Goal: Information Seeking & Learning: Learn about a topic

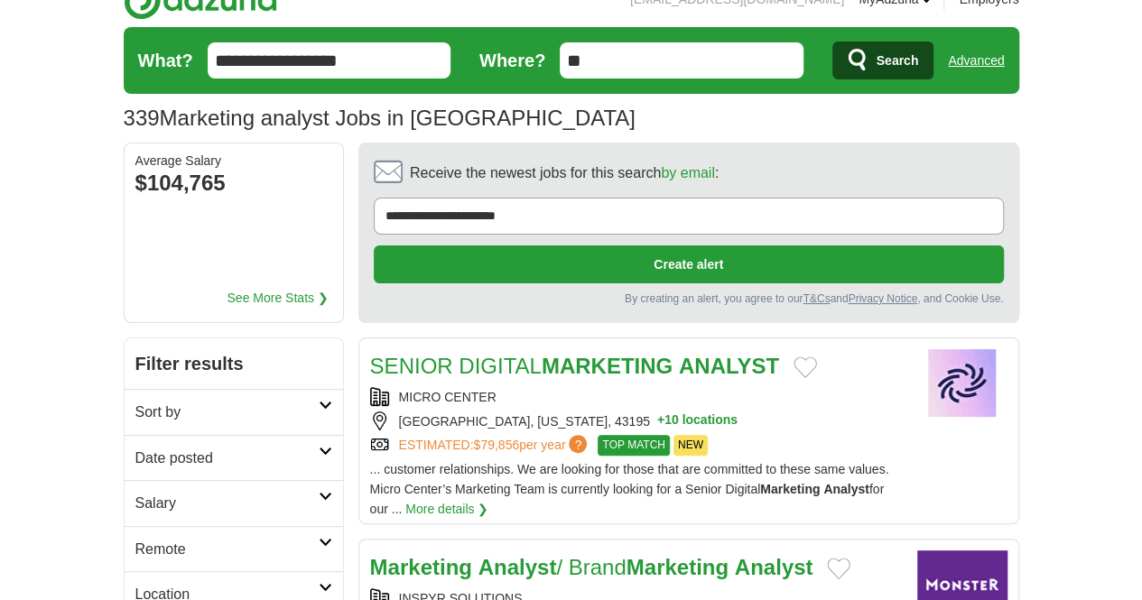
scroll to position [32, 0]
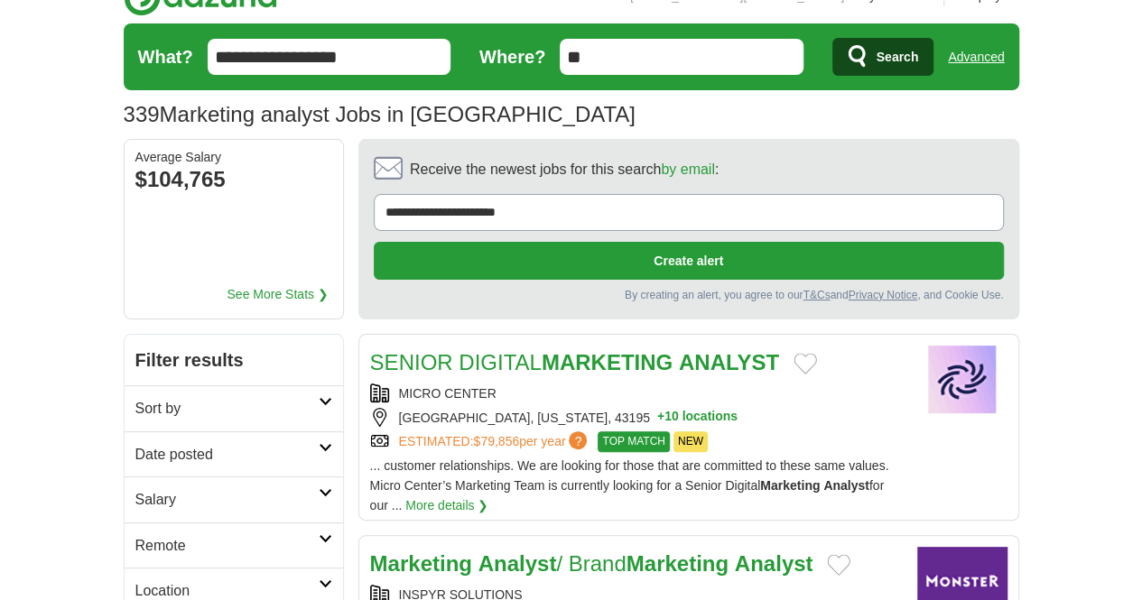
click at [319, 397] on icon at bounding box center [326, 401] width 14 height 9
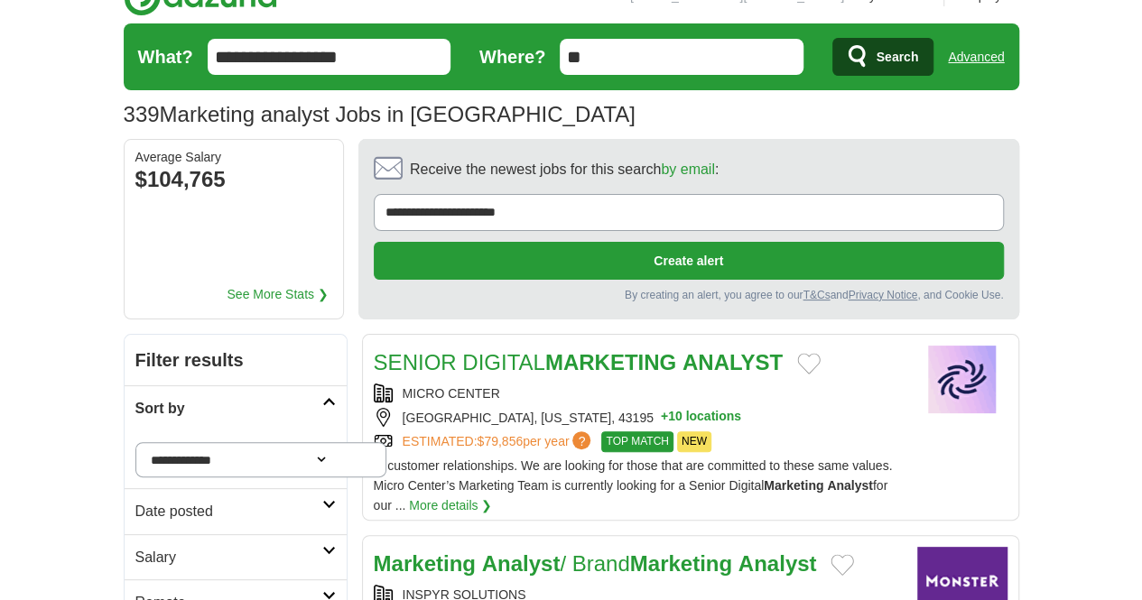
click at [270, 488] on link "Date posted" at bounding box center [236, 511] width 222 height 46
click at [135, 545] on link "Last 24 hours" at bounding box center [235, 555] width 200 height 20
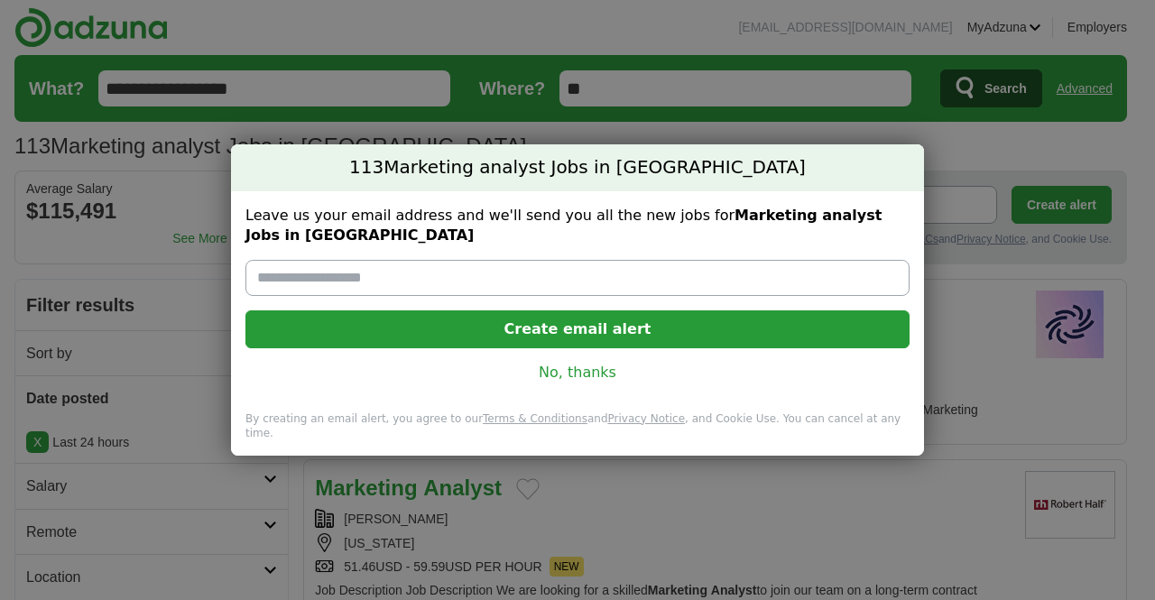
click at [606, 363] on link "No, thanks" at bounding box center [577, 373] width 635 height 20
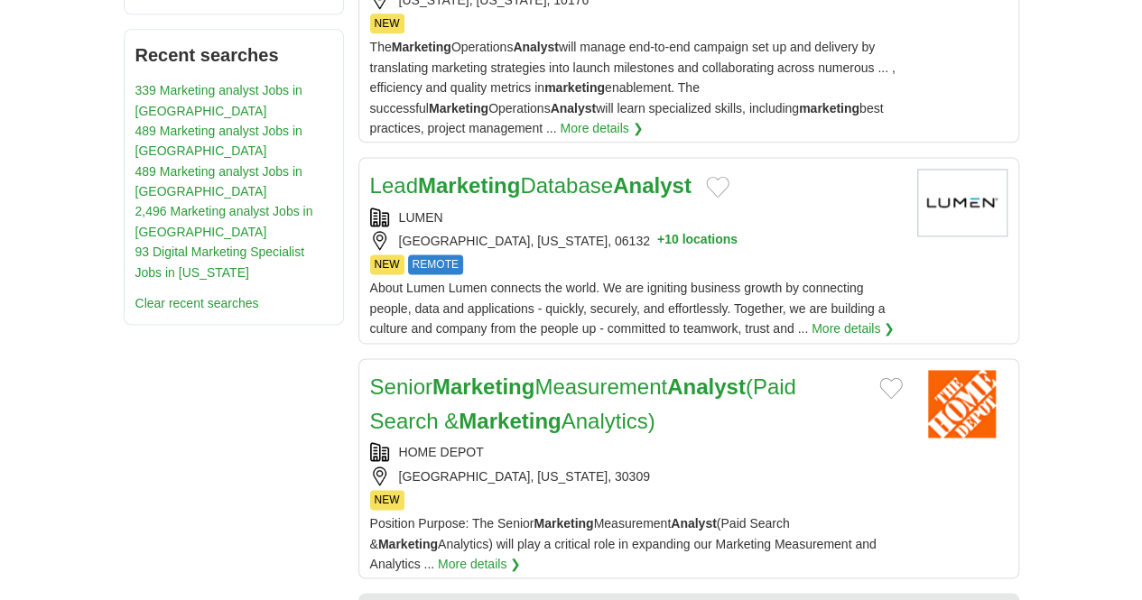
scroll to position [1133, 0]
click at [667, 374] on strong "Analyst" at bounding box center [706, 386] width 79 height 24
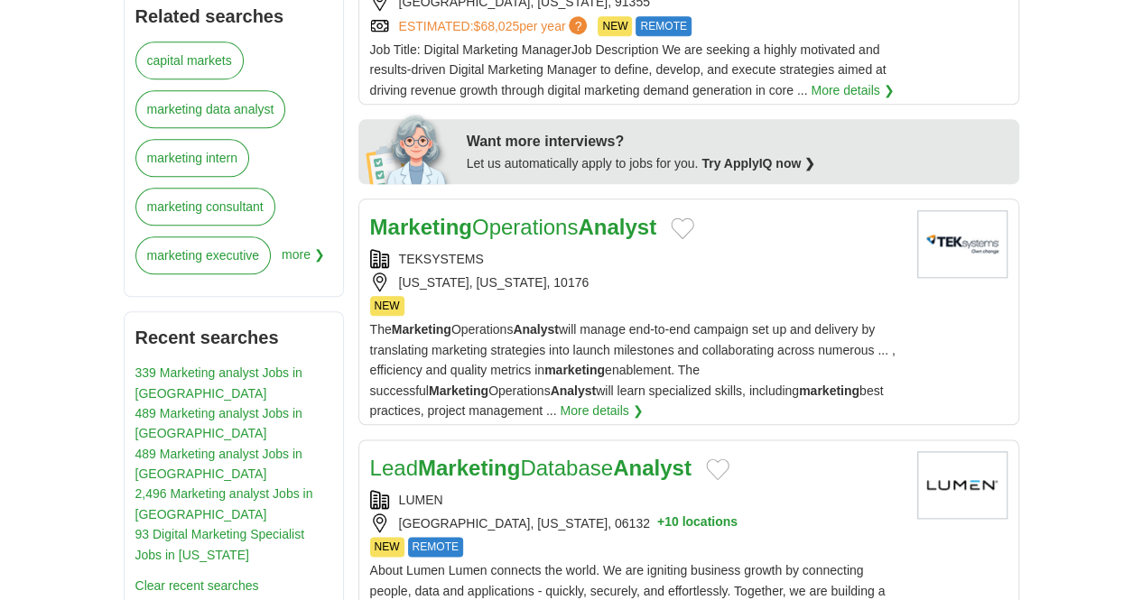
scroll to position [847, 0]
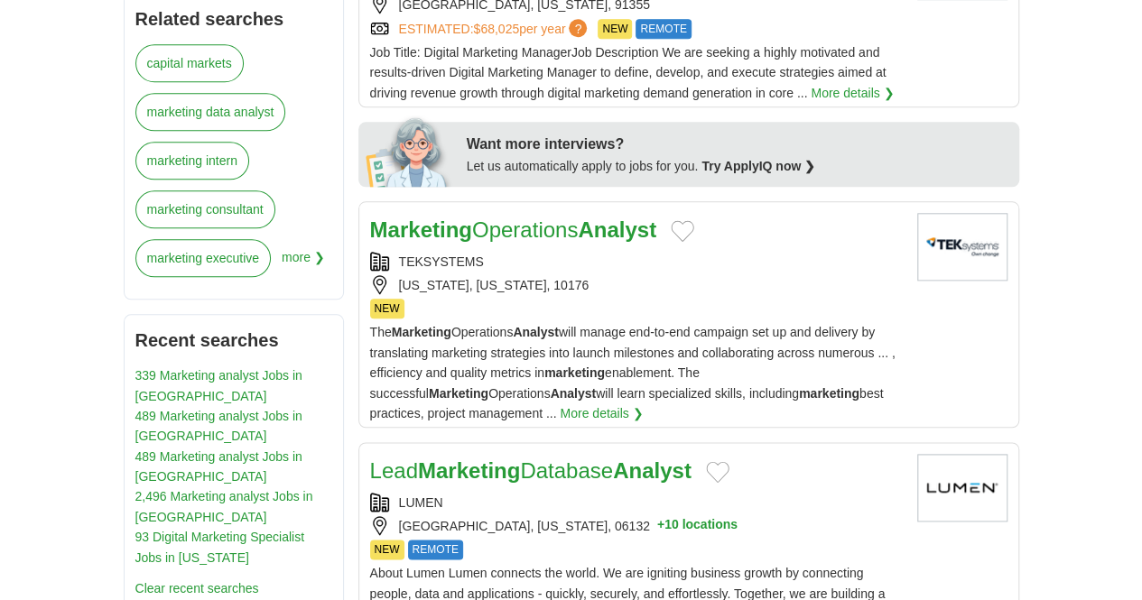
click at [613, 459] on strong "Analyst" at bounding box center [652, 471] width 79 height 24
